Goal: Task Accomplishment & Management: Use online tool/utility

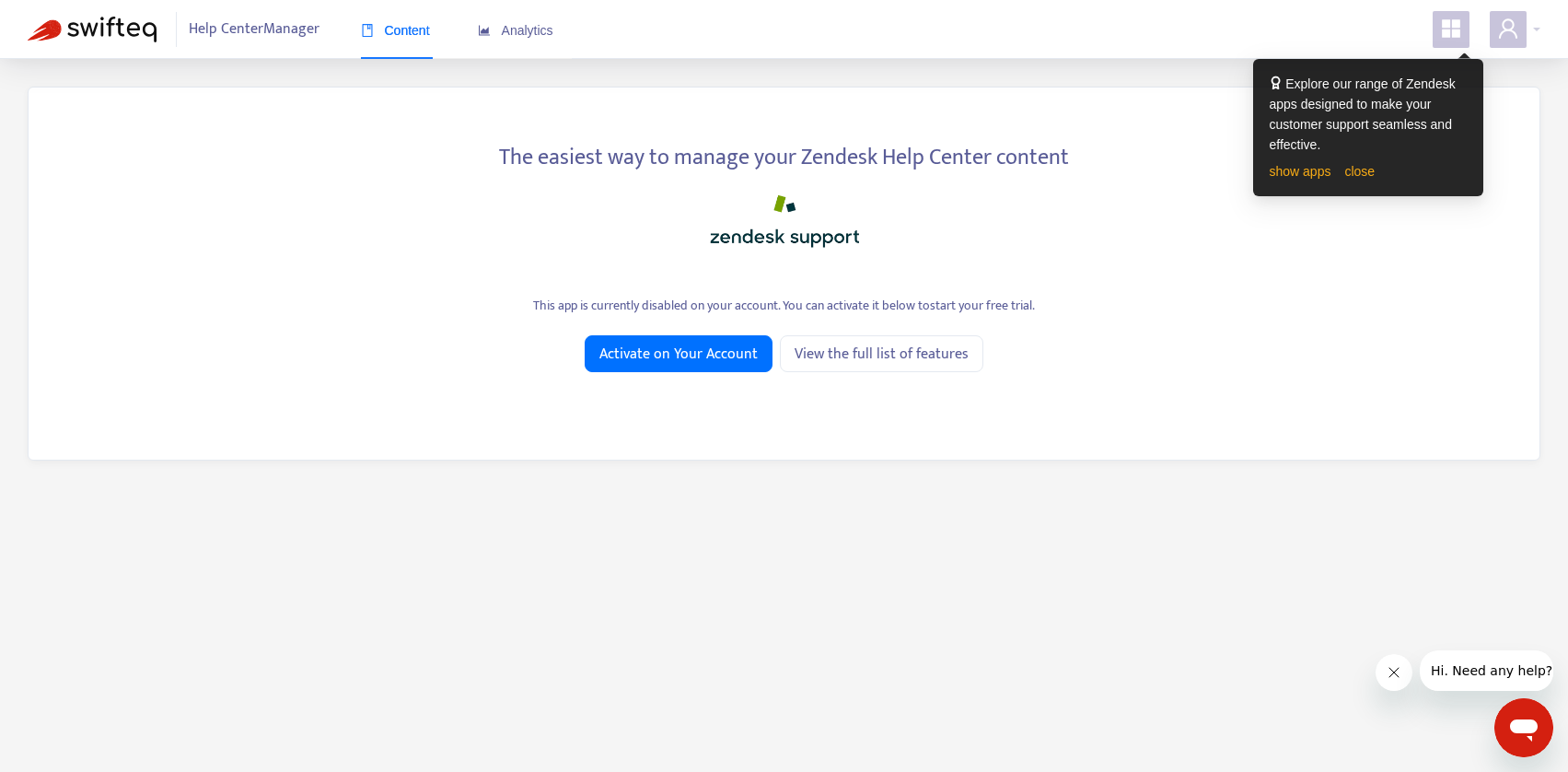
click at [1451, 34] on icon "appstore" at bounding box center [1452, 29] width 22 height 22
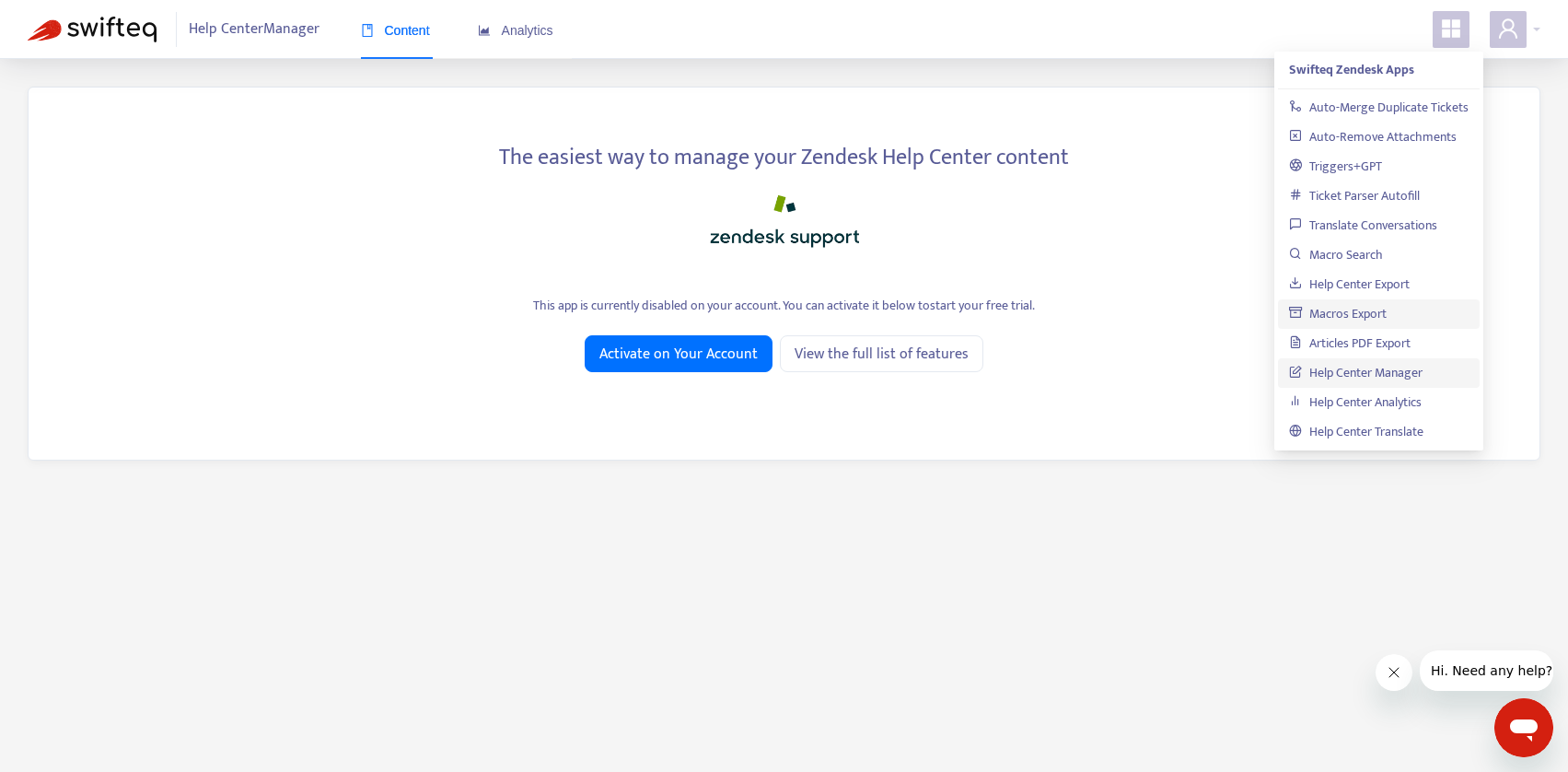
click at [1343, 310] on link "Macros Export" at bounding box center [1338, 313] width 98 height 21
